Goal: Information Seeking & Learning: Learn about a topic

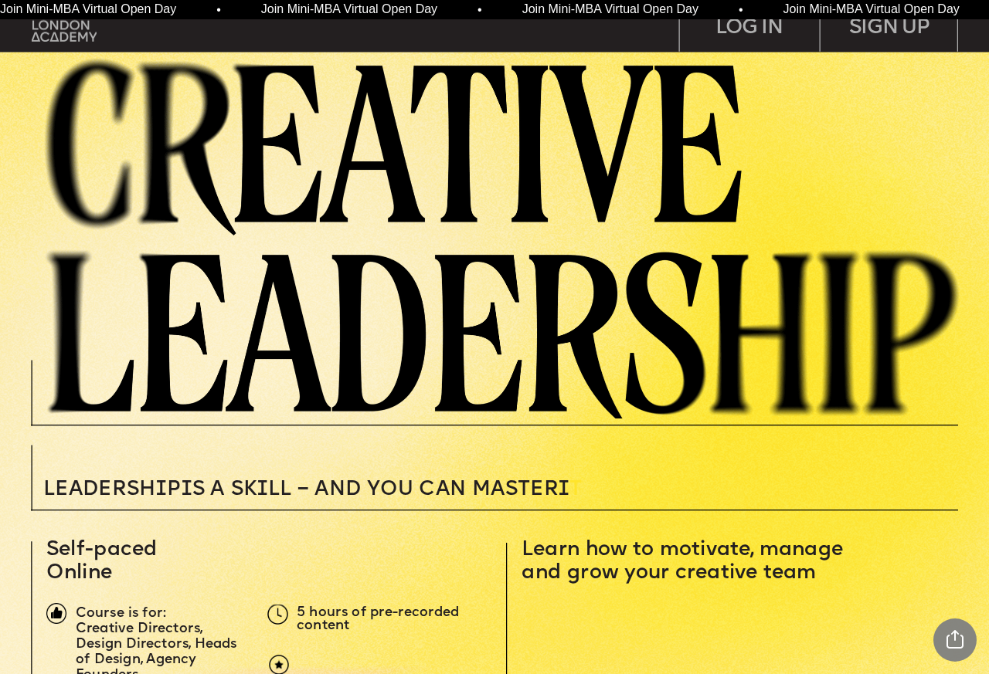
click at [78, 236] on img at bounding box center [511, 236] width 955 height 366
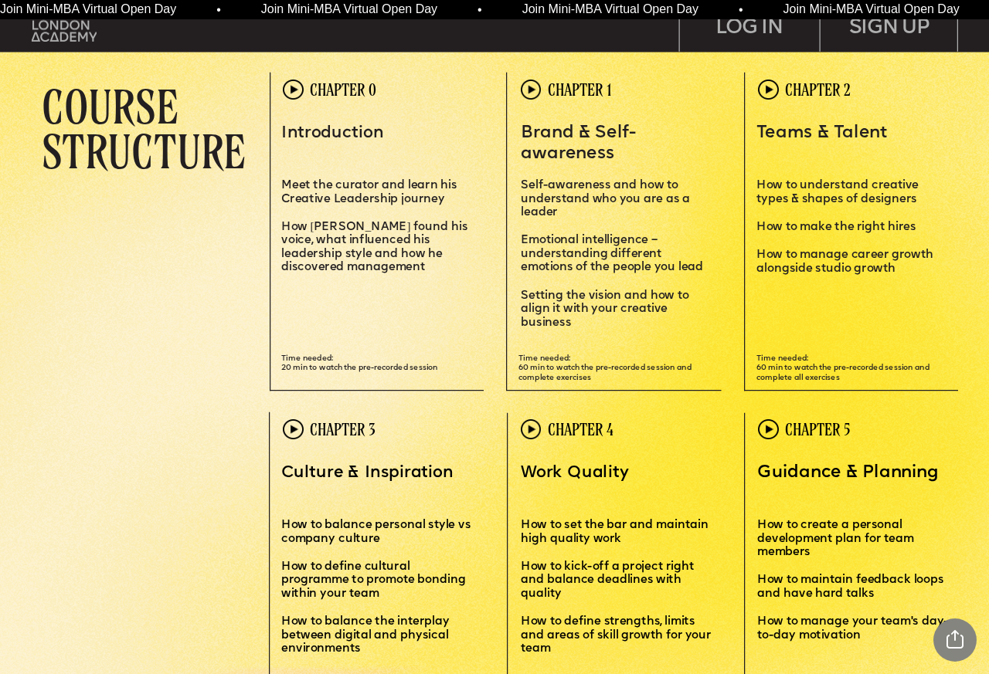
scroll to position [2898, 0]
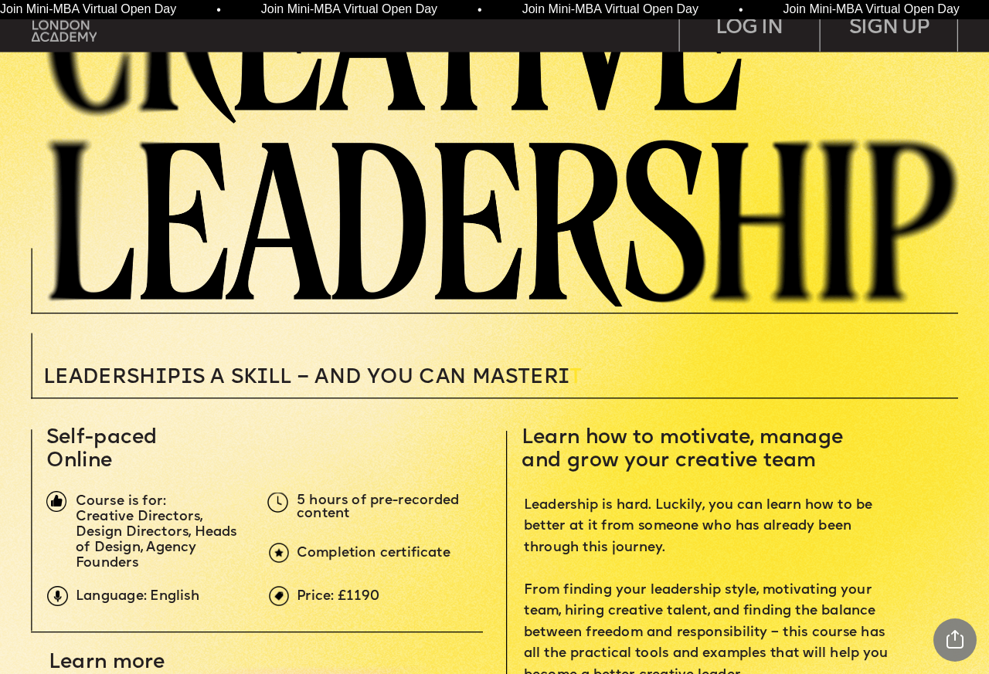
scroll to position [278, 0]
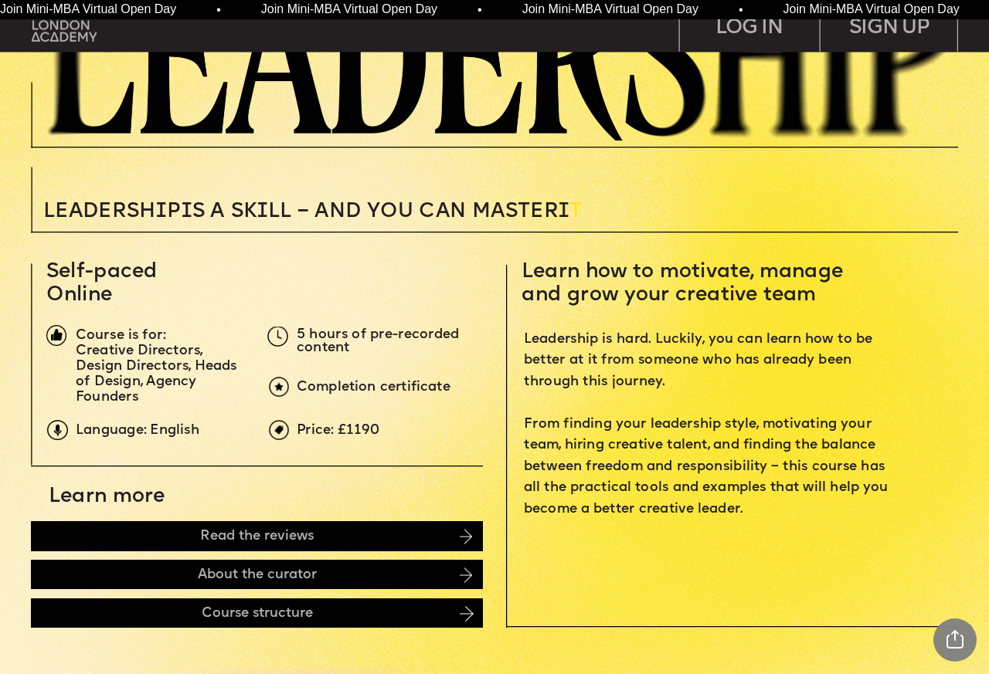
click at [469, 614] on img at bounding box center [466, 613] width 14 height 15
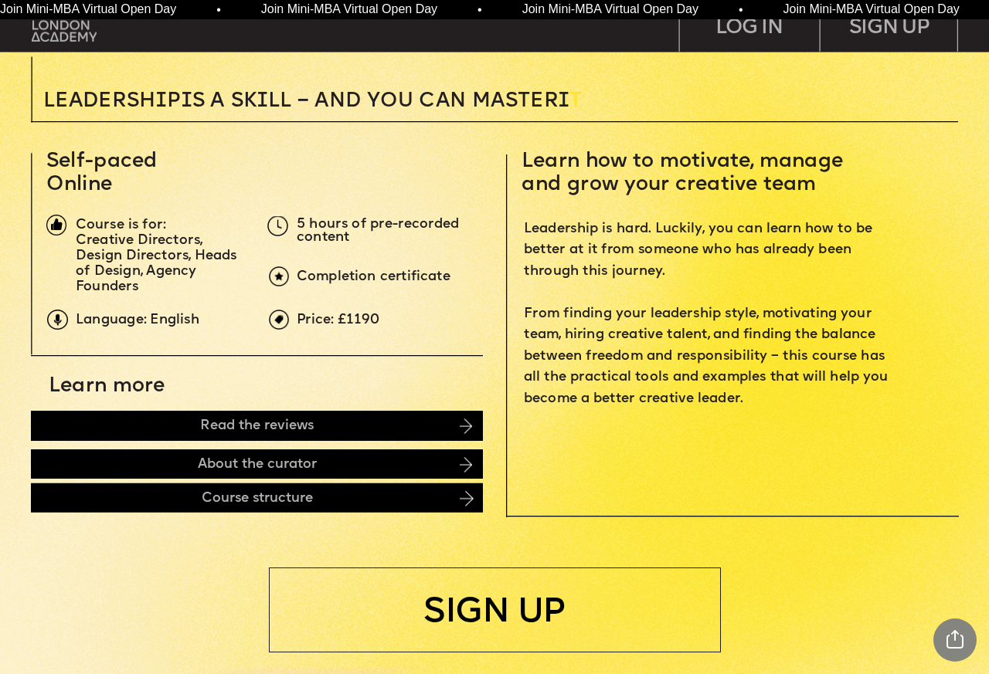
scroll to position [834, 0]
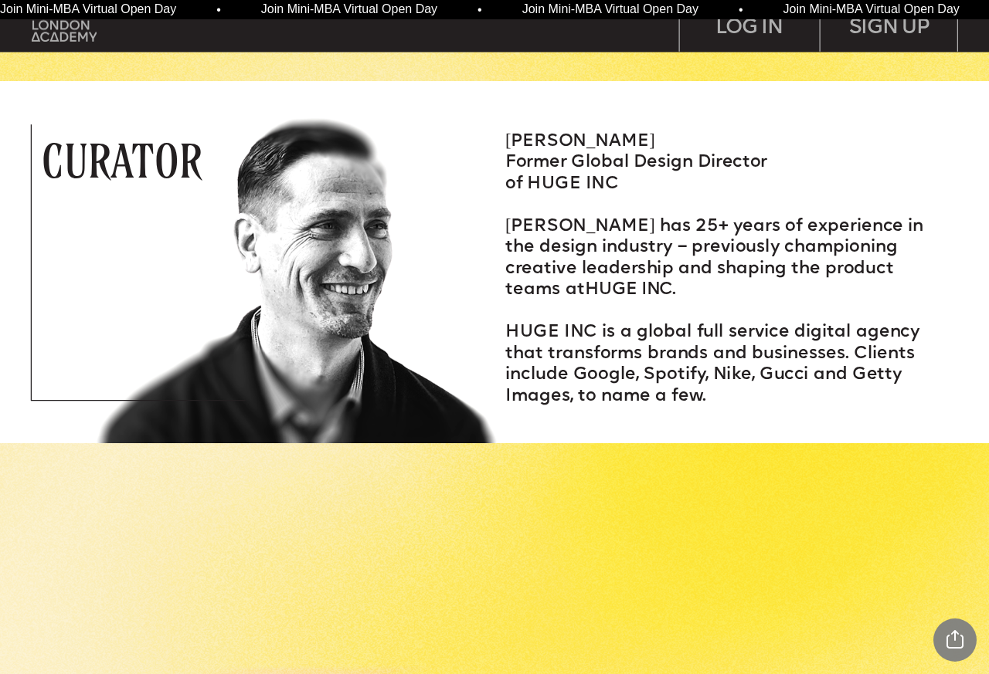
scroll to position [2224, 0]
